Goal: Complete application form

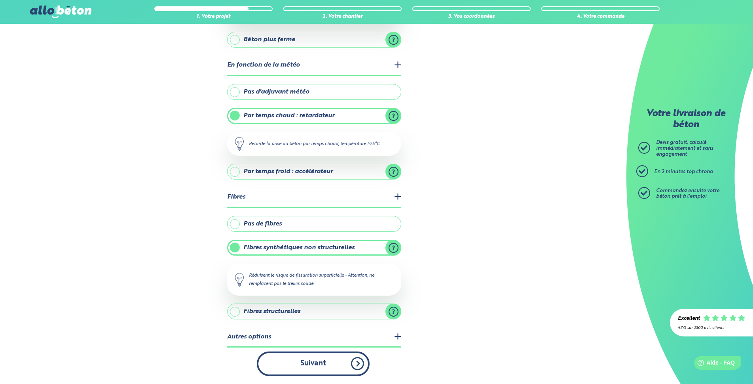
drag, startPoint x: 0, startPoint y: 0, endPoint x: 302, endPoint y: 362, distance: 471.4
click at [302, 362] on button "Suivant" at bounding box center [313, 363] width 113 height 24
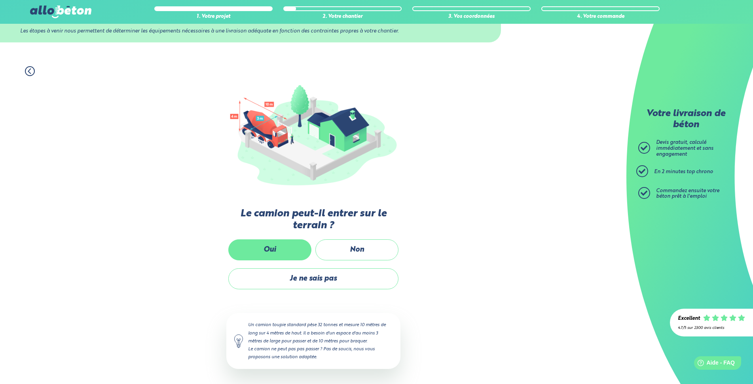
click at [270, 248] on label "Oui" at bounding box center [269, 249] width 83 height 21
click at [0, 0] on input "Oui" at bounding box center [0, 0] width 0 height 0
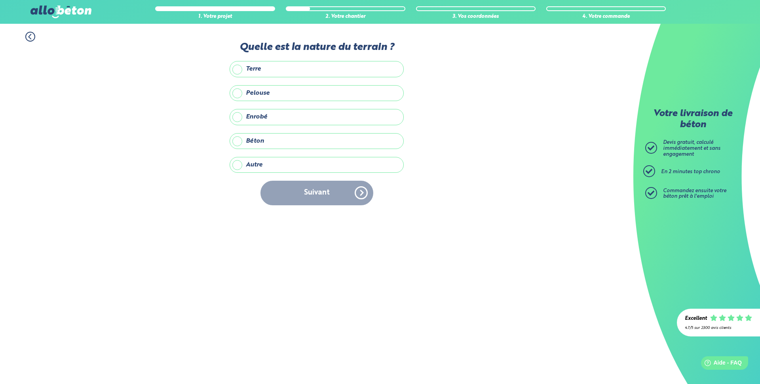
click at [270, 116] on label "Enrobé" at bounding box center [317, 117] width 174 height 16
click at [0, 0] on input "Enrobé" at bounding box center [0, 0] width 0 height 0
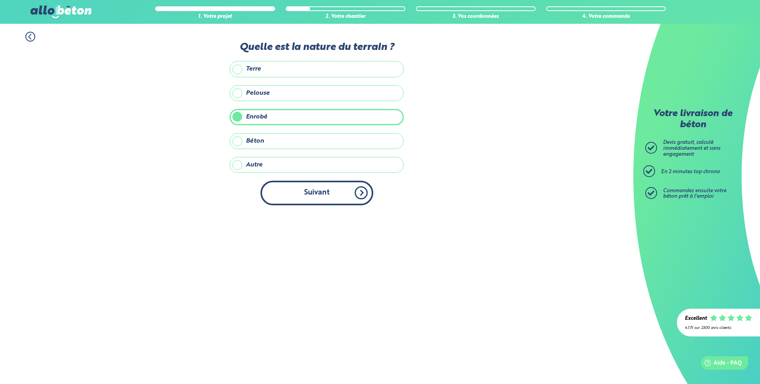
click at [308, 194] on button "Suivant" at bounding box center [317, 193] width 113 height 24
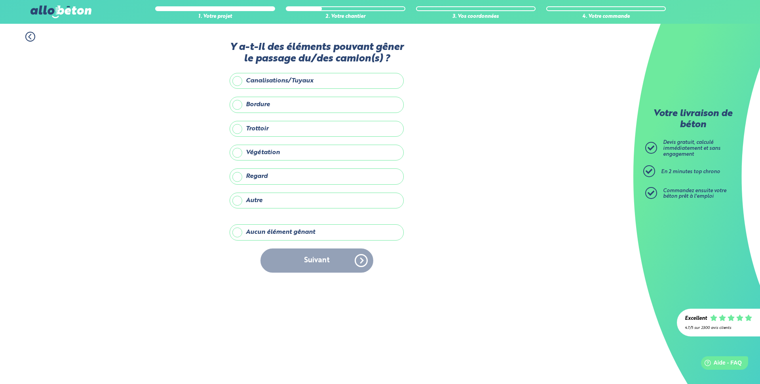
click at [251, 233] on label "Aucun élément gênant" at bounding box center [317, 232] width 174 height 16
click at [0, 0] on input "Aucun élément gênant" at bounding box center [0, 0] width 0 height 0
click at [327, 263] on button "Suivant" at bounding box center [317, 260] width 113 height 24
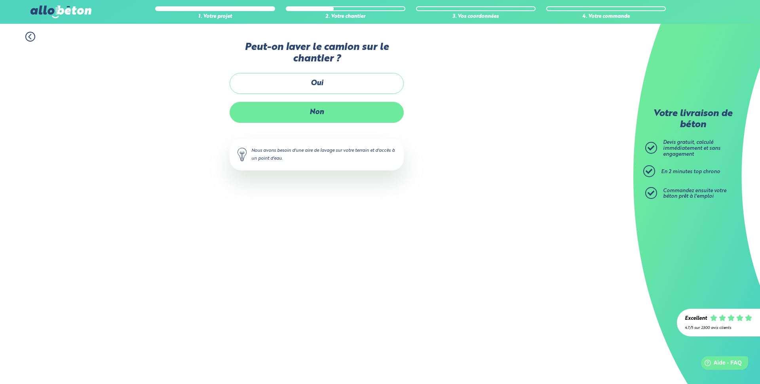
click at [309, 112] on label "Non" at bounding box center [317, 112] width 174 height 21
click at [0, 0] on input "Non" at bounding box center [0, 0] width 0 height 0
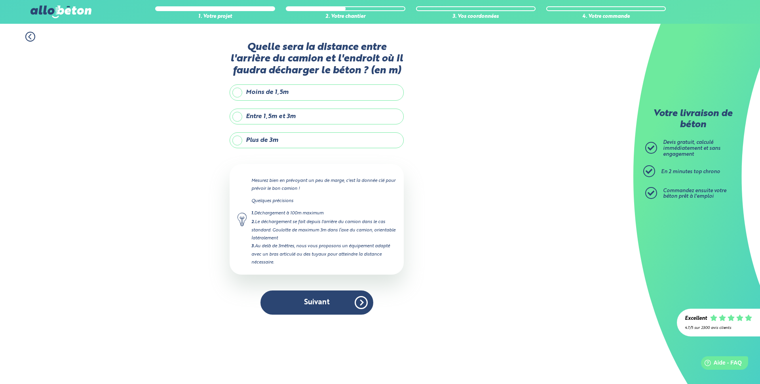
click at [238, 91] on label "Moins de 1,5m" at bounding box center [317, 92] width 174 height 16
click at [0, 0] on input "Moins de 1,5m" at bounding box center [0, 0] width 0 height 0
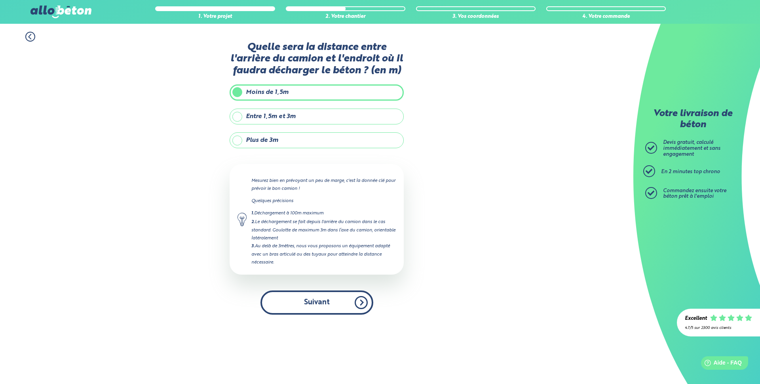
click at [312, 296] on button "Suivant" at bounding box center [317, 302] width 113 height 24
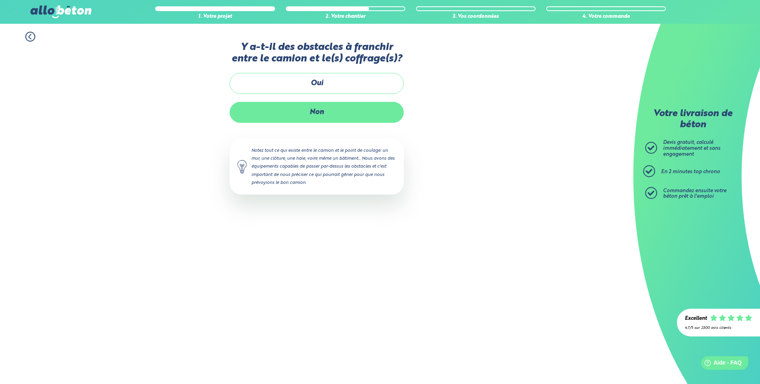
click at [316, 113] on label "Non" at bounding box center [317, 112] width 174 height 21
click at [0, 0] on input "Non" at bounding box center [0, 0] width 0 height 0
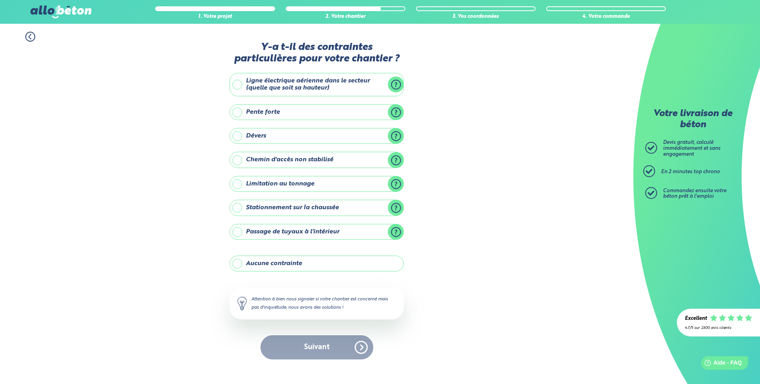
click at [310, 264] on label "Aucune contrainte" at bounding box center [317, 263] width 174 height 16
click at [0, 0] on input "Aucune contrainte" at bounding box center [0, 0] width 0 height 0
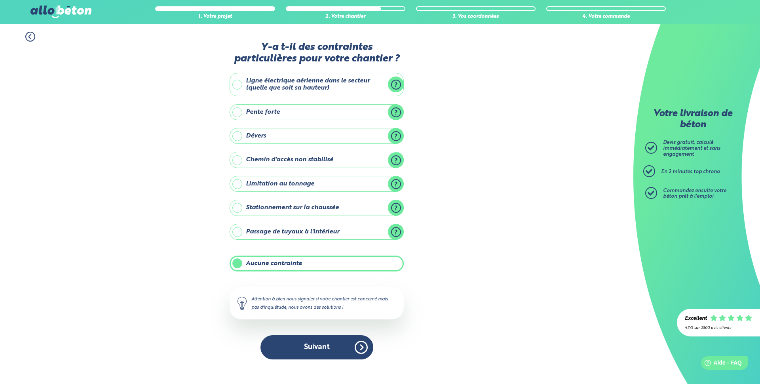
click at [322, 344] on button "Suivant" at bounding box center [317, 347] width 113 height 24
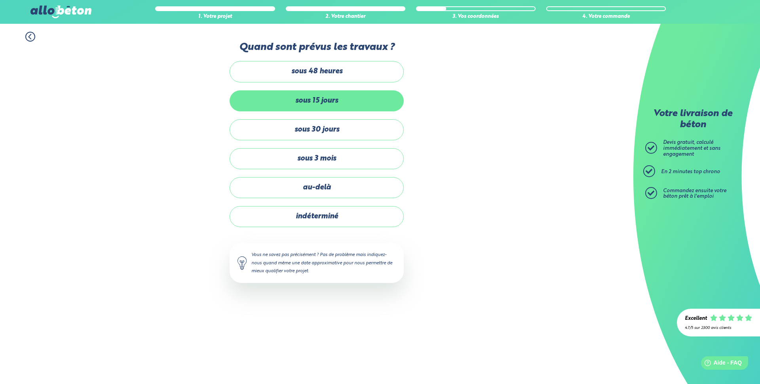
click at [306, 102] on label "sous 15 jours" at bounding box center [317, 100] width 174 height 21
click at [0, 0] on input "sous 15 jours" at bounding box center [0, 0] width 0 height 0
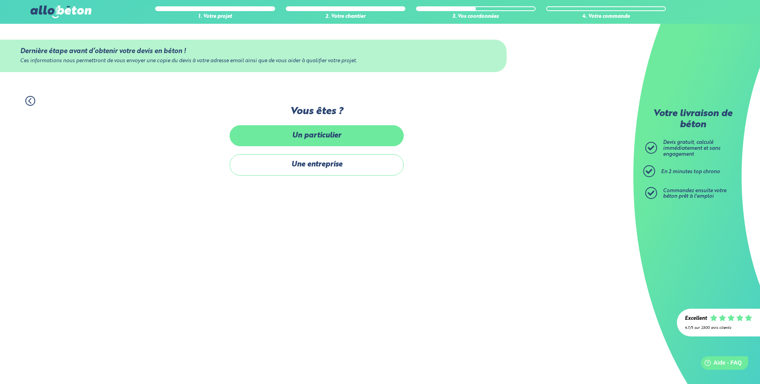
click at [295, 142] on label "Un particulier" at bounding box center [317, 135] width 174 height 21
click at [0, 0] on input "Un particulier" at bounding box center [0, 0] width 0 height 0
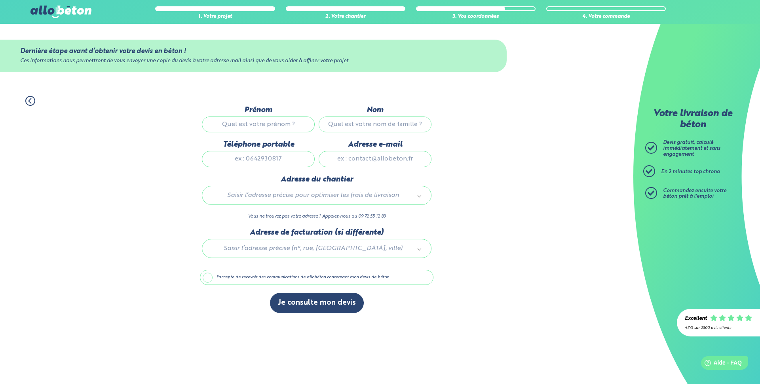
click at [261, 122] on input "Prénom" at bounding box center [258, 124] width 113 height 16
type input "[PERSON_NAME]"
type input "mariette"
type input "0669473803"
type input "[EMAIL_ADDRESS][DOMAIN_NAME]"
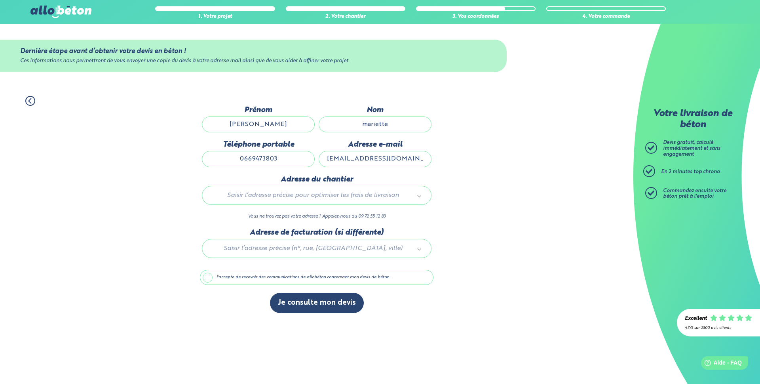
type input "[STREET_ADDRESS][PERSON_NAME]"
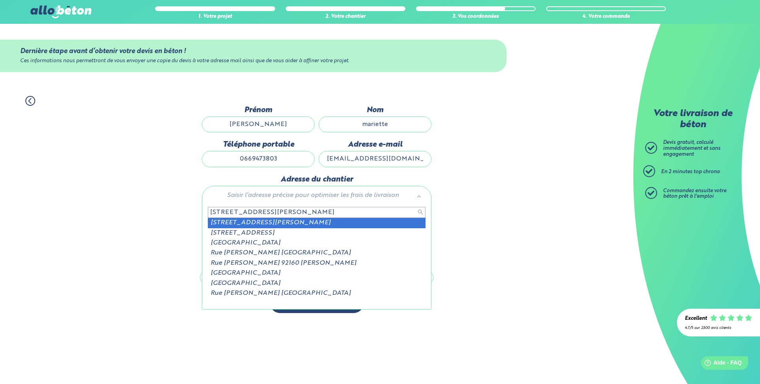
drag, startPoint x: 287, startPoint y: 211, endPoint x: 181, endPoint y: 212, distance: 105.7
click at [181, 212] on body "09 72 55 12 83 Conseils et Appel Gratuits nos produits le béton prêt à l'emploi…" at bounding box center [380, 192] width 760 height 384
type input "[STREET_ADDRESS]"
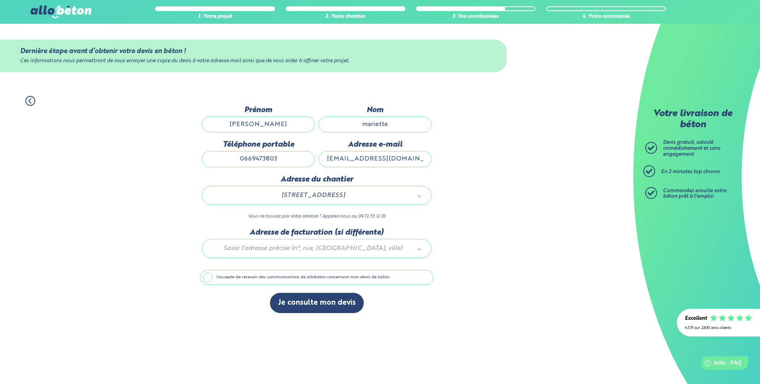
click at [207, 277] on label "J'accepte de recevoir des communications de allobéton concernant mon devis de b…" at bounding box center [317, 277] width 234 height 15
click at [0, 0] on input "J'accepte de recevoir des communications de allobéton concernant mon devis de b…" at bounding box center [0, 0] width 0 height 0
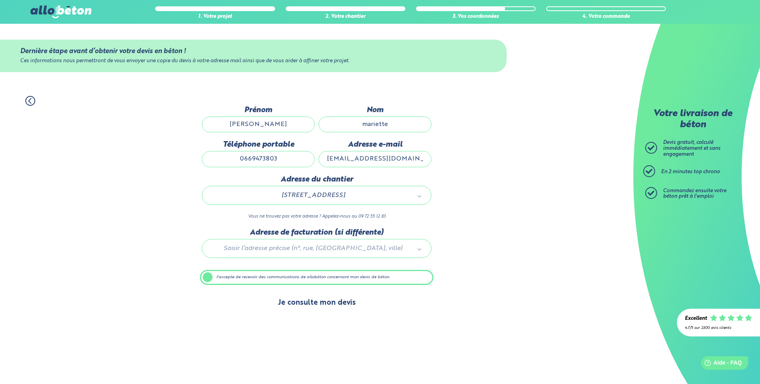
click at [311, 305] on button "Je consulte mon devis" at bounding box center [317, 303] width 94 height 20
